Goal: Transaction & Acquisition: Purchase product/service

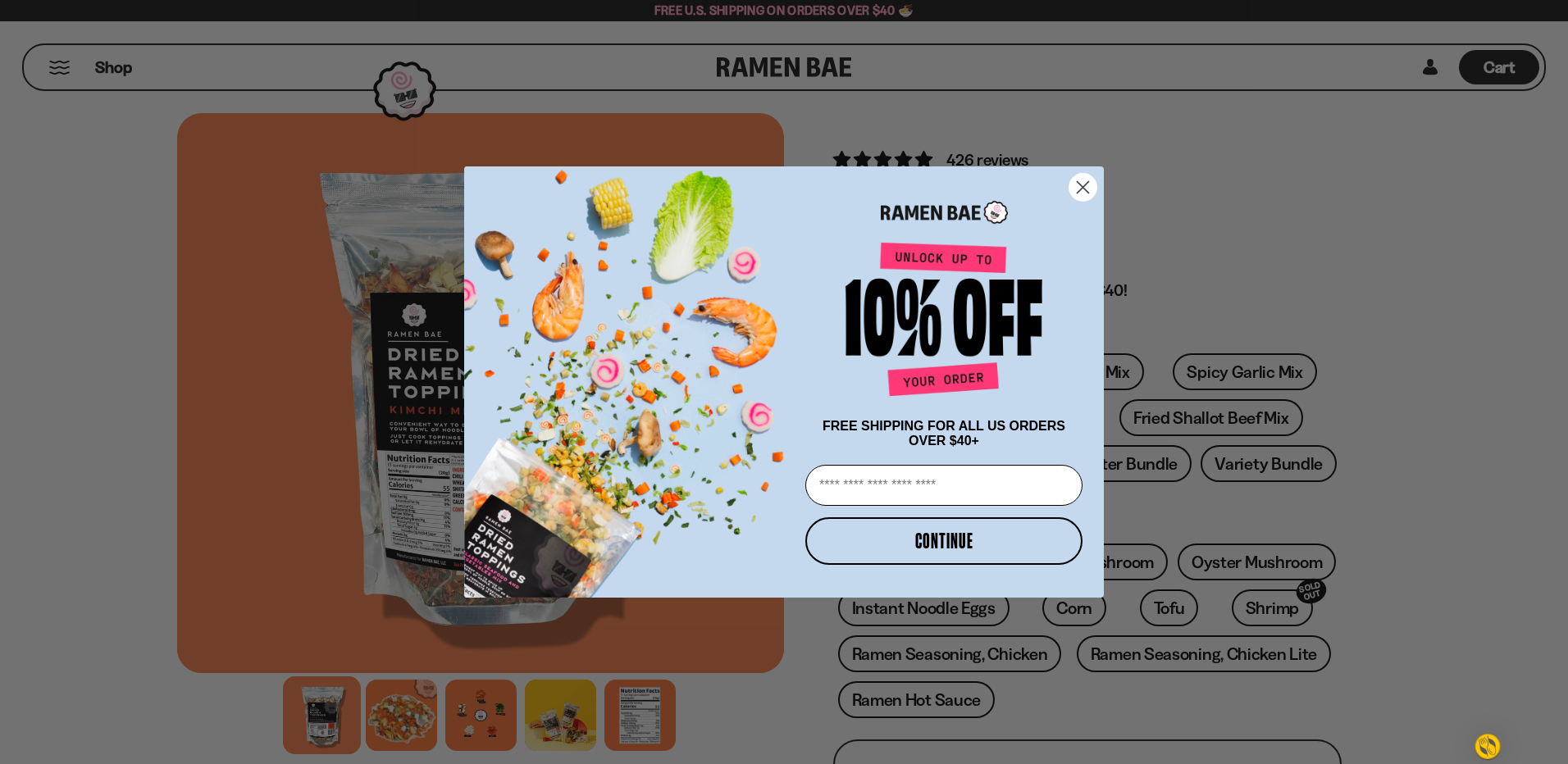
click at [1085, 177] on circle "Close dialog" at bounding box center [1083, 187] width 27 height 27
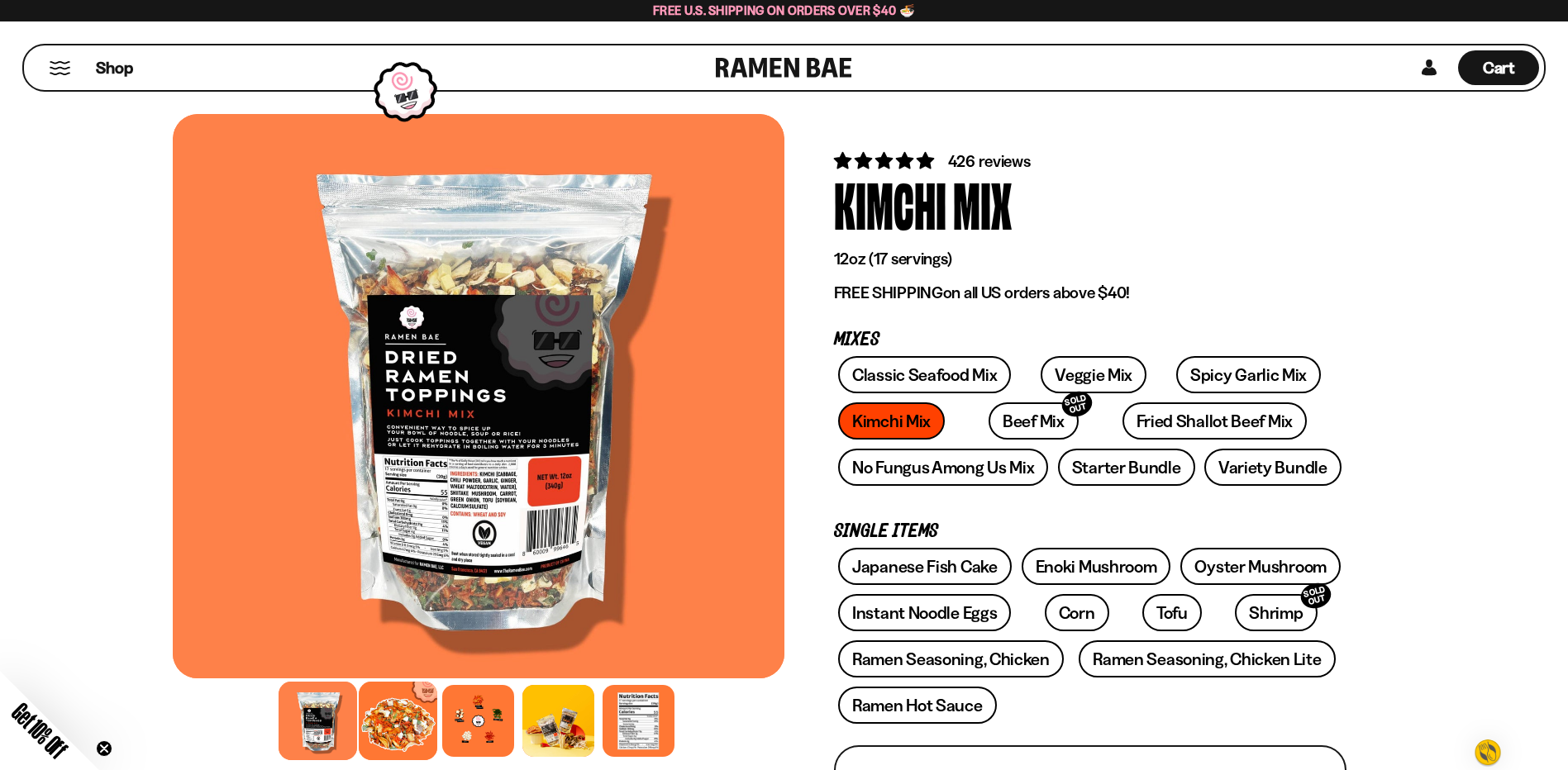
click at [388, 719] on div at bounding box center [398, 721] width 79 height 78
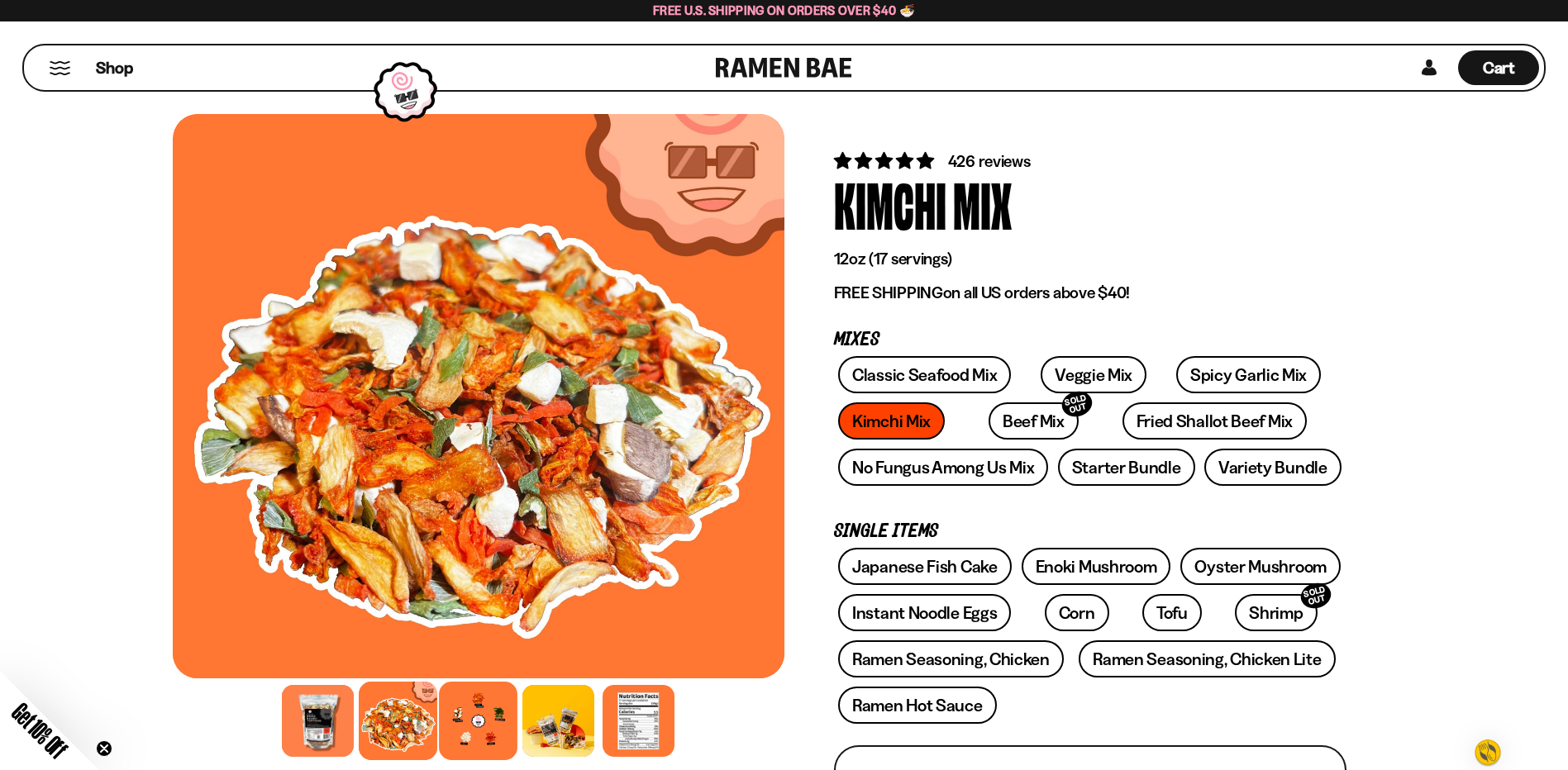
click at [480, 719] on div at bounding box center [478, 721] width 79 height 78
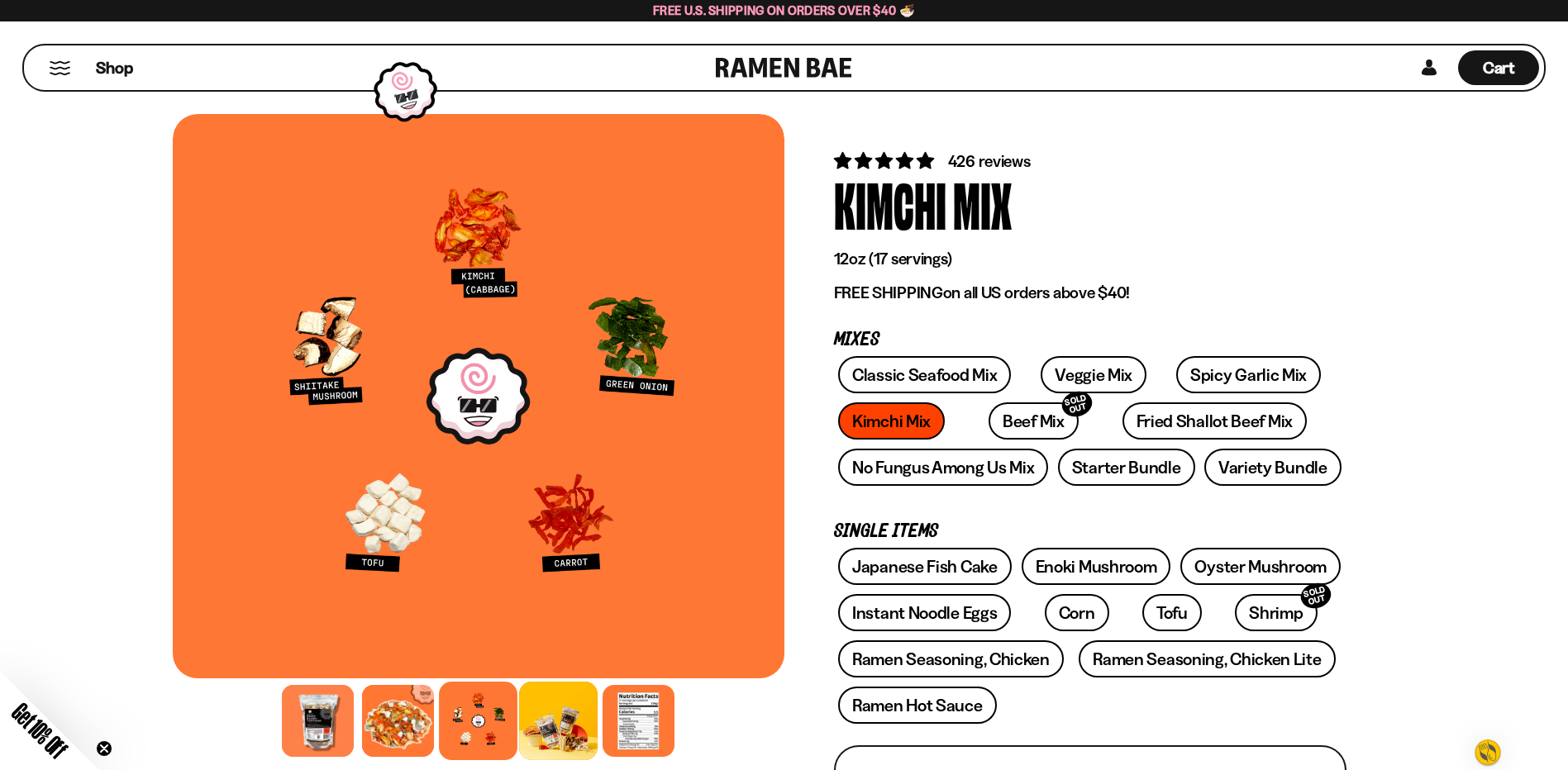
click at [539, 714] on div at bounding box center [558, 721] width 79 height 78
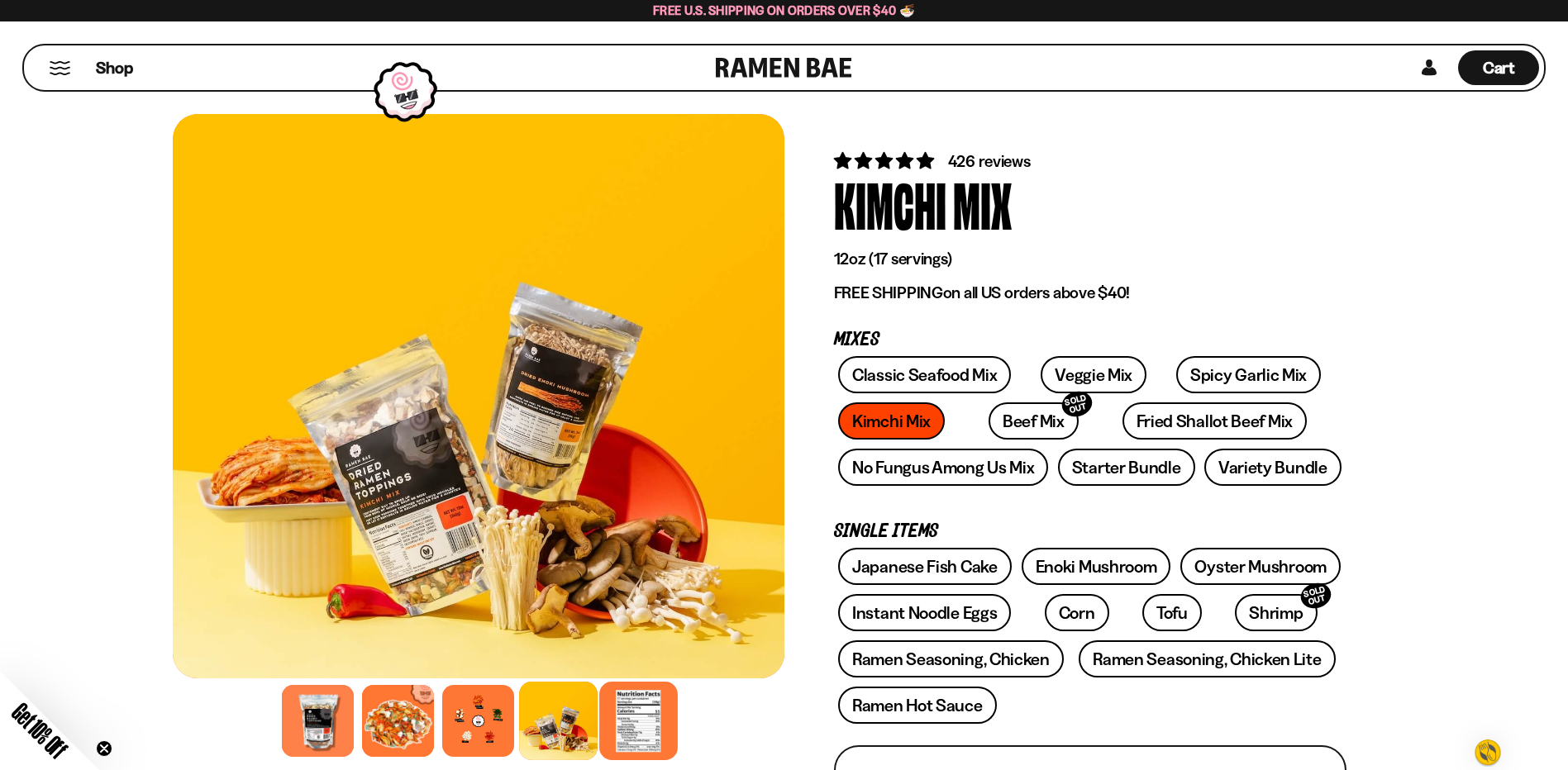
click at [633, 719] on div at bounding box center [638, 721] width 79 height 78
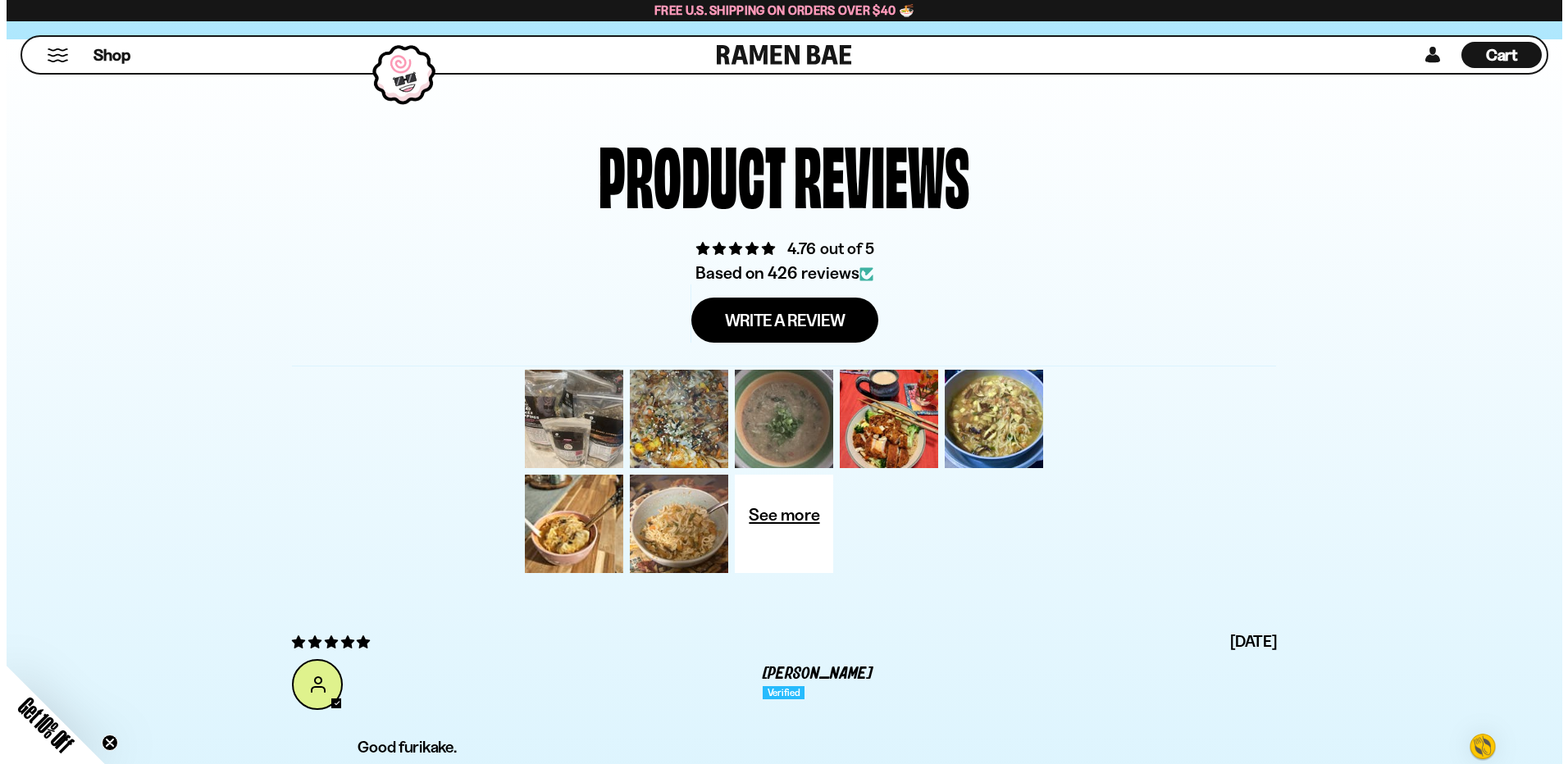
scroll to position [5687, 0]
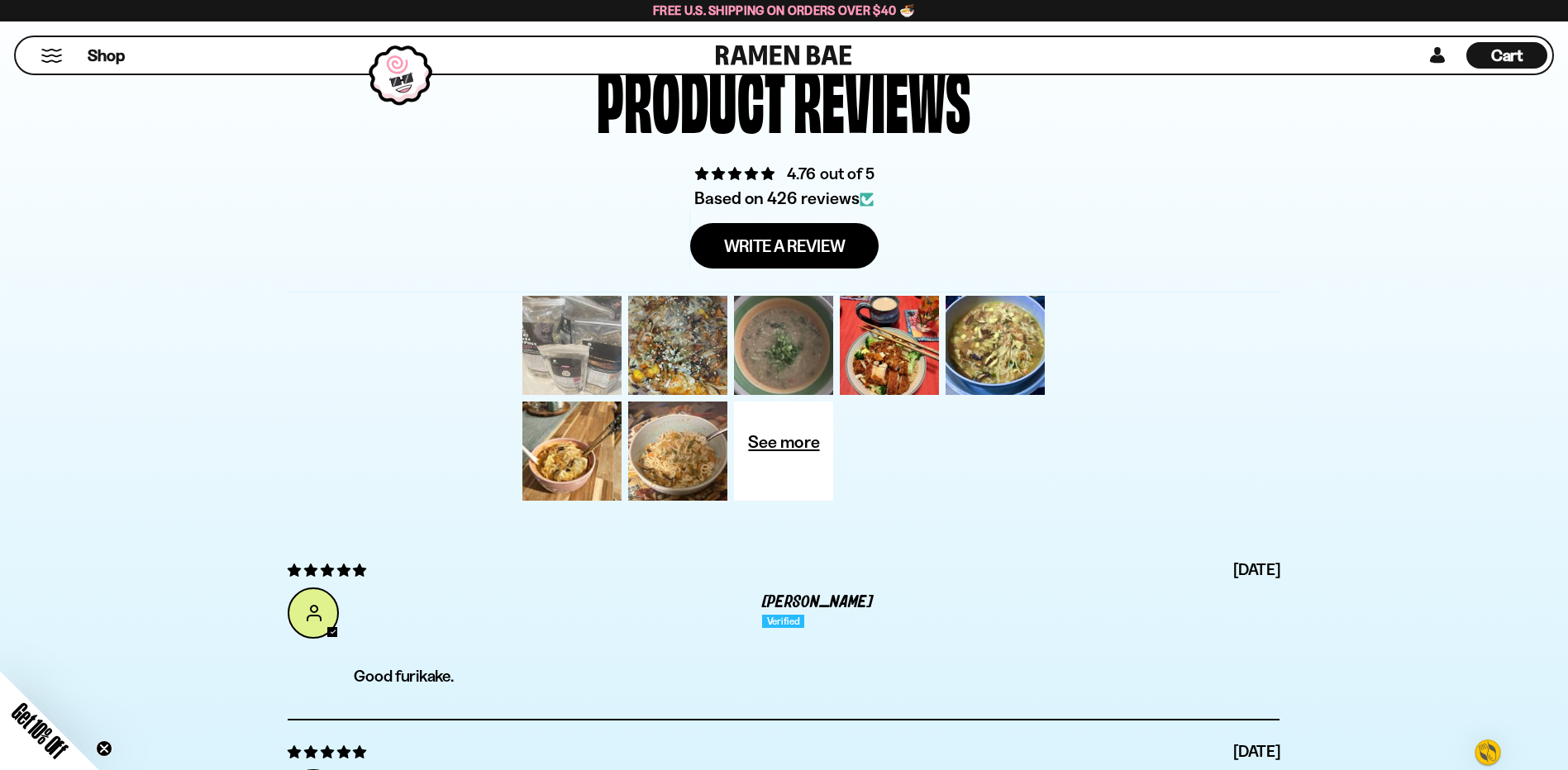
click at [567, 350] on div at bounding box center [572, 346] width 106 height 106
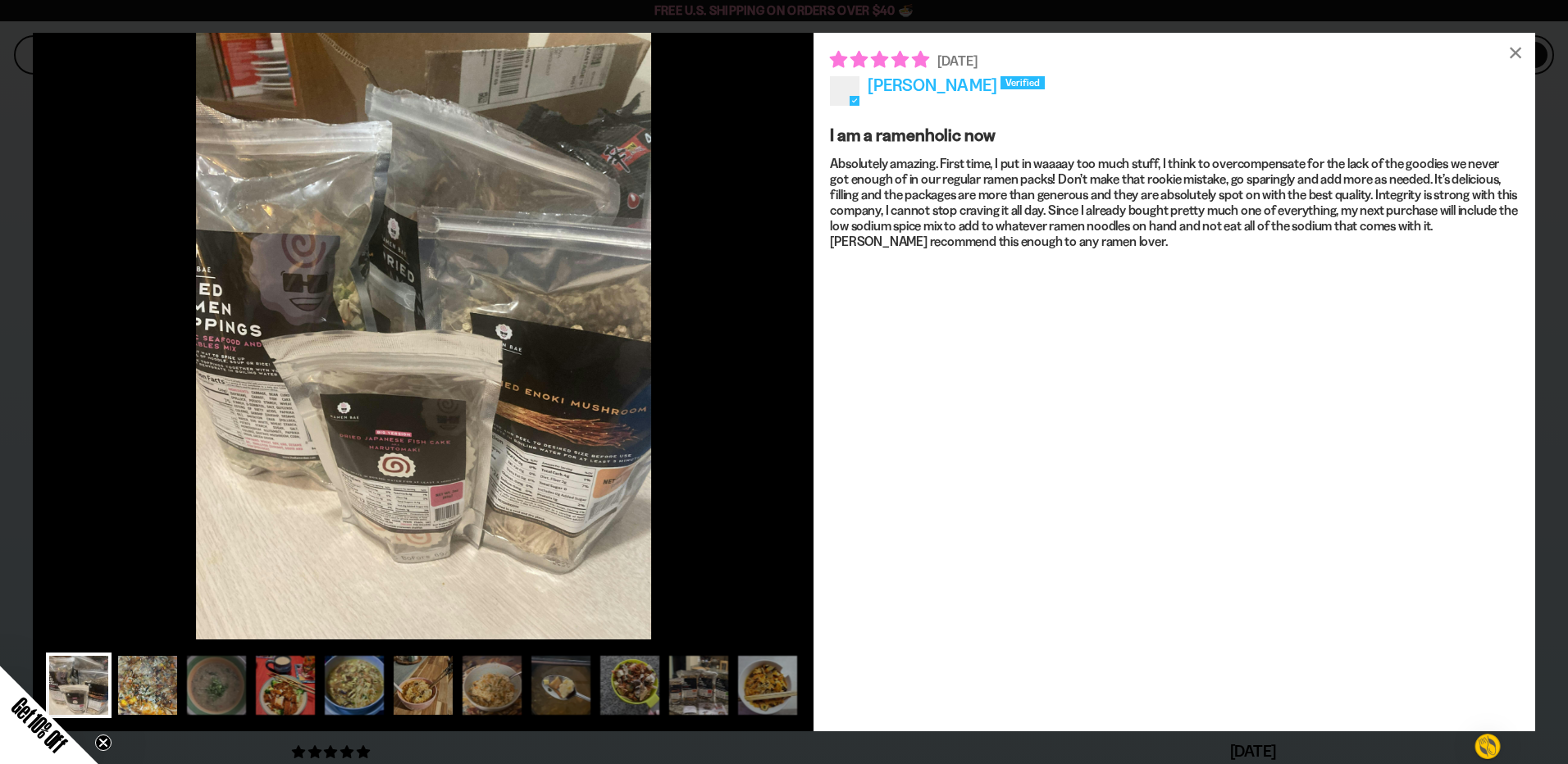
click at [144, 683] on div at bounding box center [147, 685] width 66 height 66
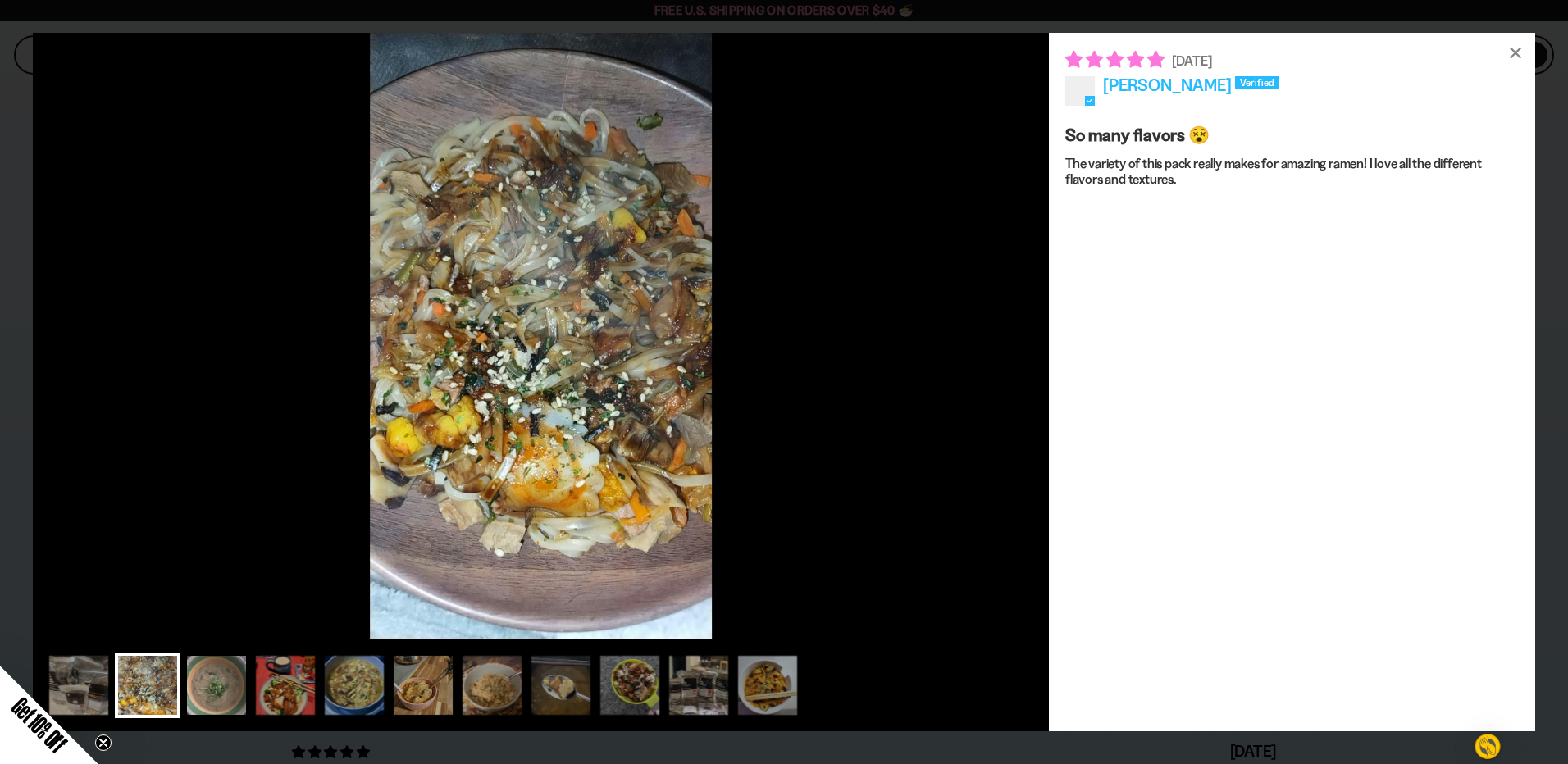
click at [195, 683] on div at bounding box center [216, 685] width 66 height 66
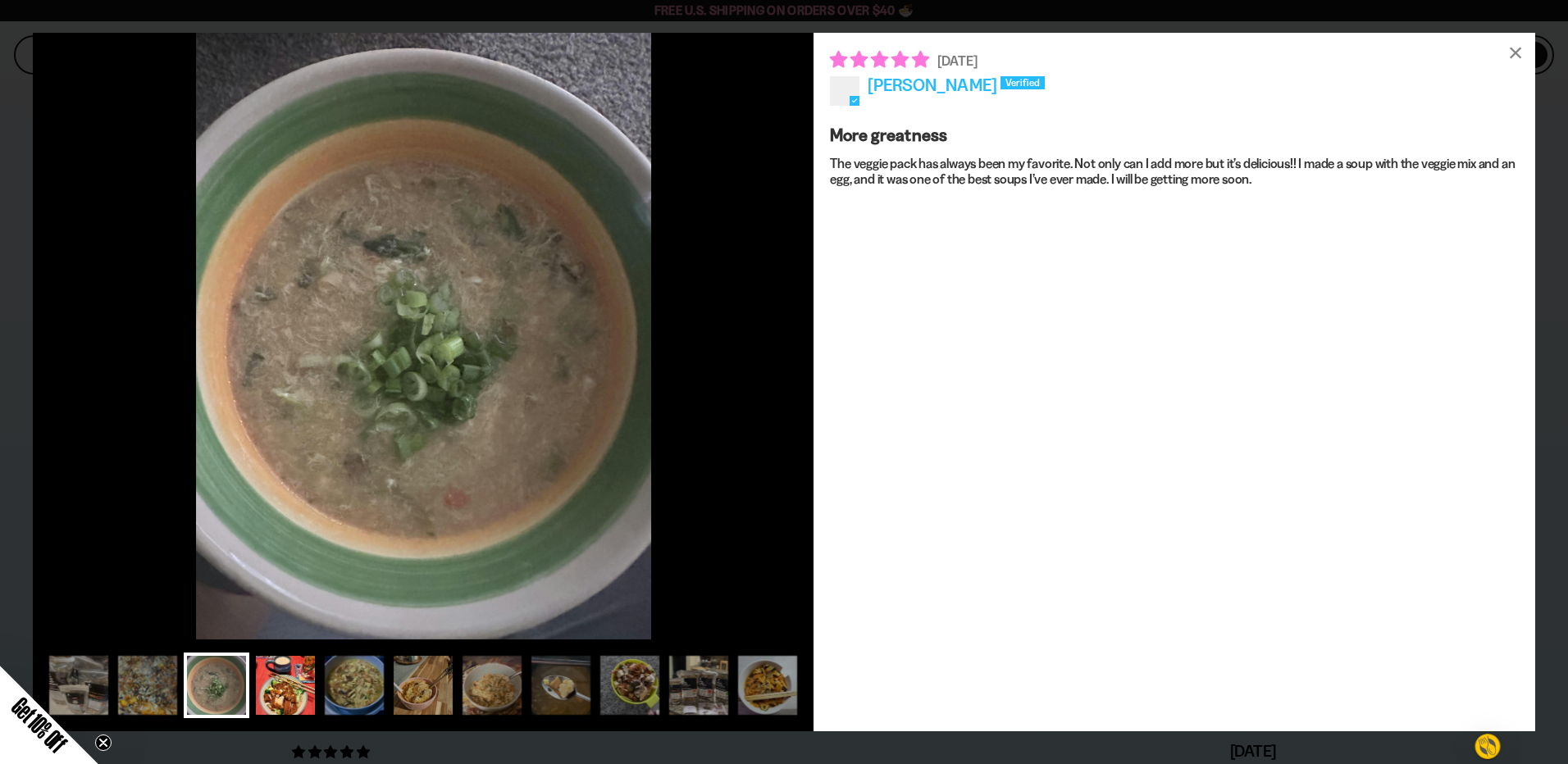
click at [267, 688] on div at bounding box center [285, 685] width 66 height 66
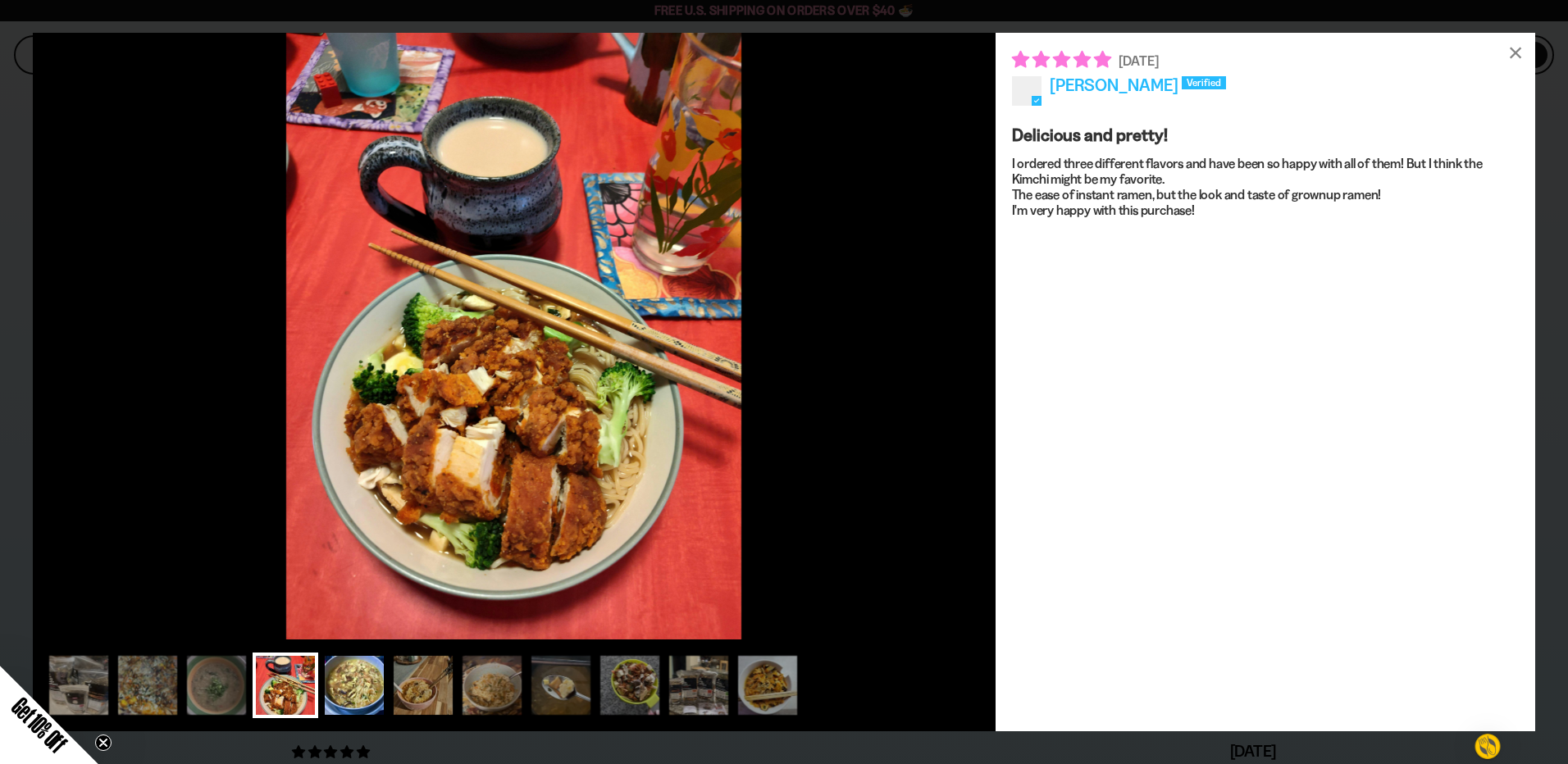
click at [341, 686] on div at bounding box center [354, 685] width 66 height 66
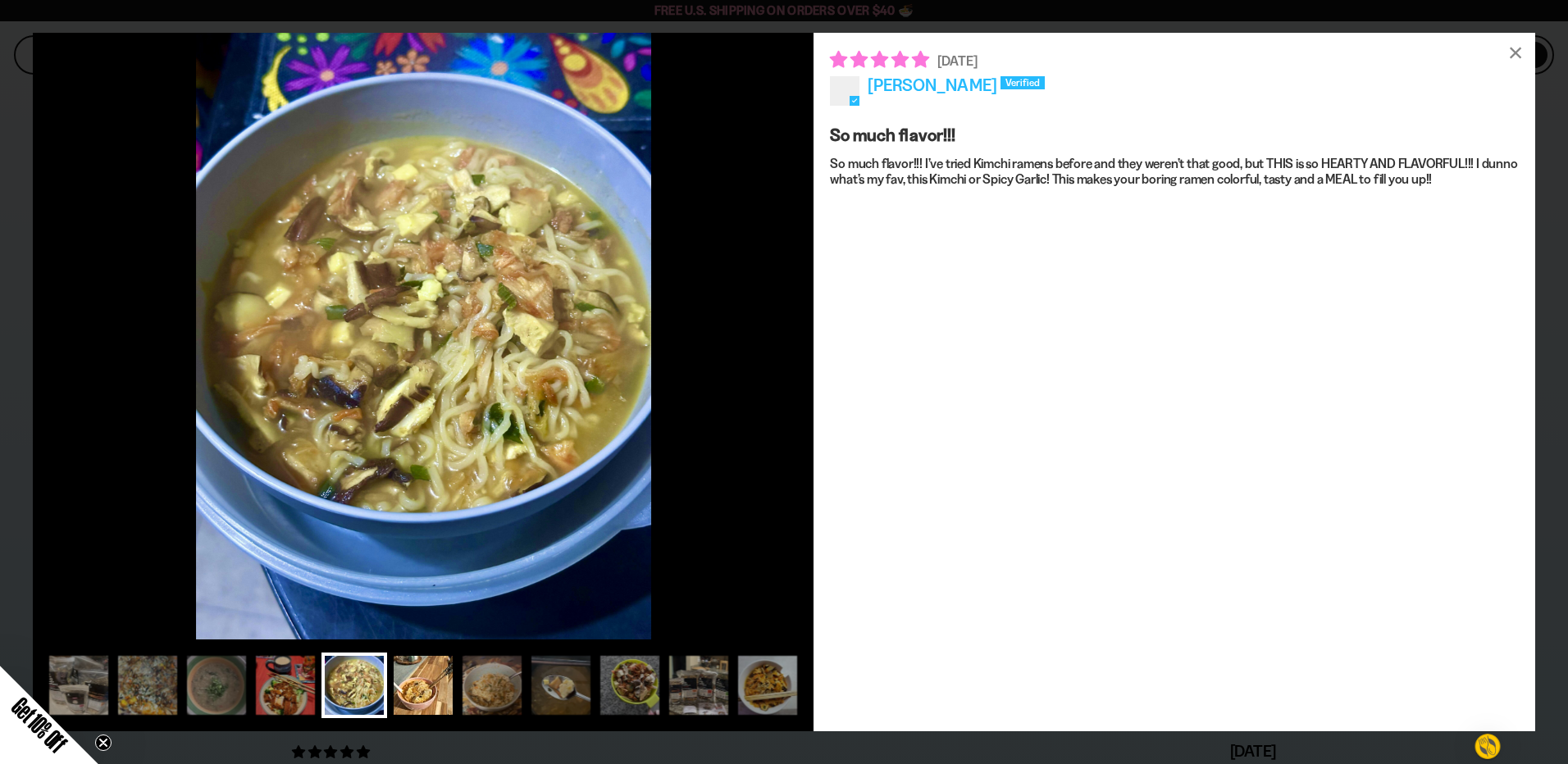
click at [411, 685] on div at bounding box center [423, 685] width 66 height 66
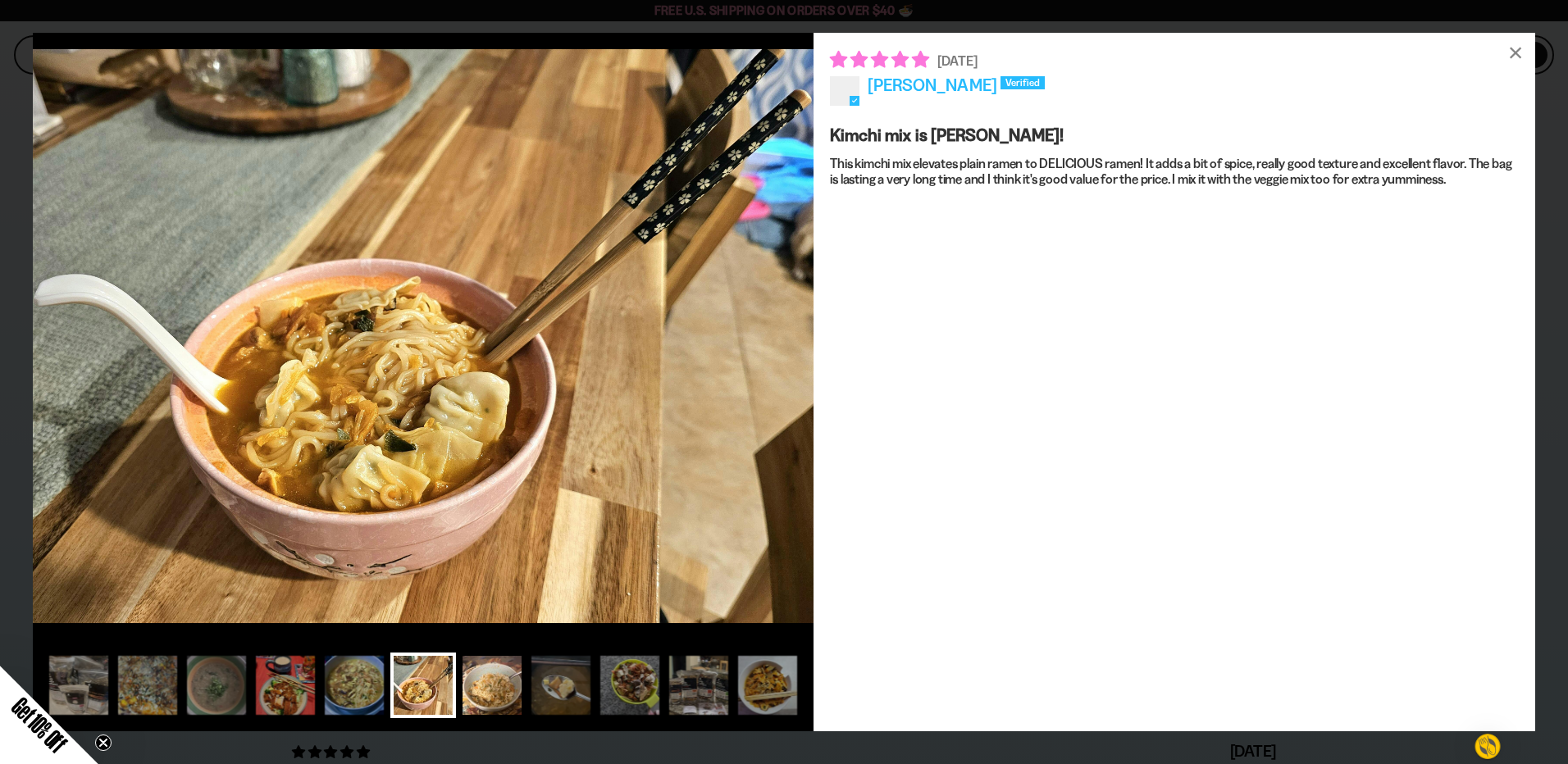
click at [474, 685] on div at bounding box center [492, 685] width 66 height 66
